Goal: Task Accomplishment & Management: Complete application form

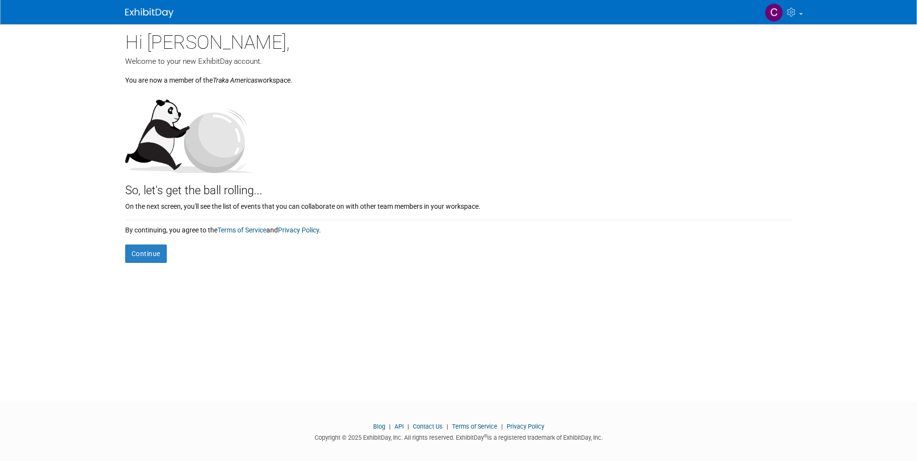
click at [135, 266] on div "Hi Cornelius, Welcome to your new ExhibitDay account. You are now a member of t…" at bounding box center [459, 203] width 682 height 359
click at [142, 251] on button "Continue" at bounding box center [146, 254] width 42 height 18
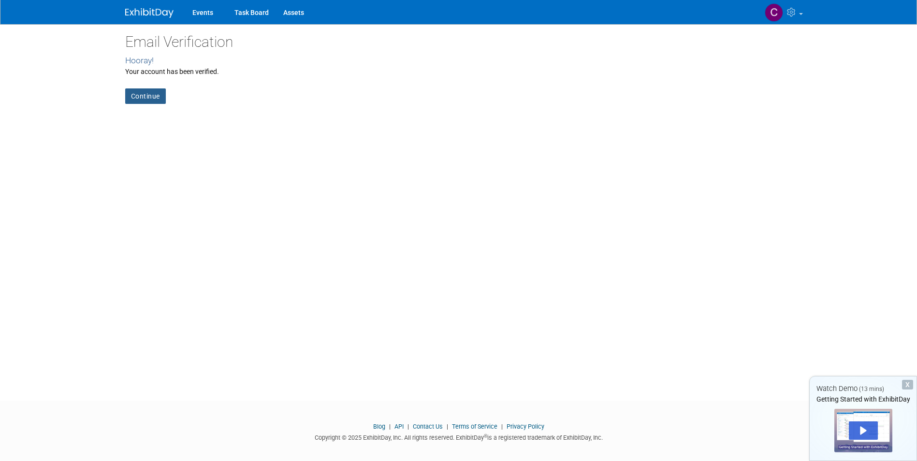
click at [146, 94] on link "Continue" at bounding box center [145, 96] width 41 height 15
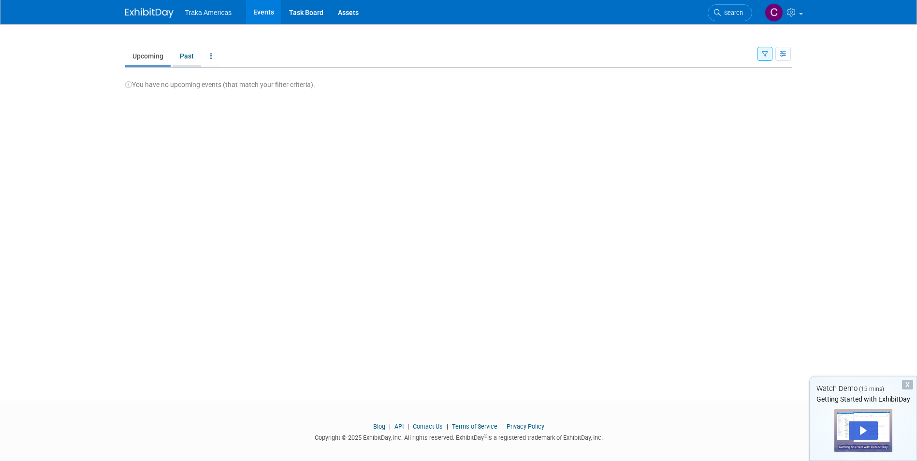
click at [190, 54] on link "Past" at bounding box center [187, 56] width 29 height 18
click at [148, 60] on link "Upcoming" at bounding box center [147, 56] width 45 height 18
